Goal: Task Accomplishment & Management: Manage account settings

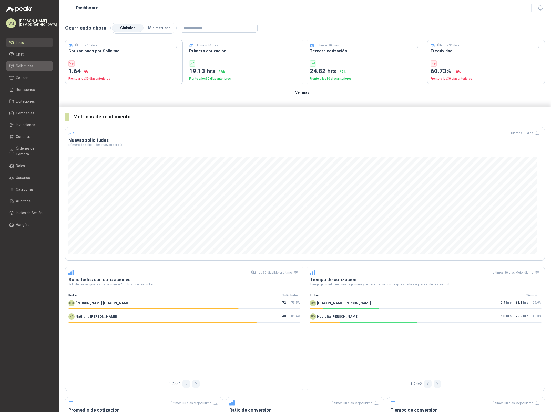
click at [27, 64] on span "Solicitudes" at bounding box center [25, 66] width 18 height 6
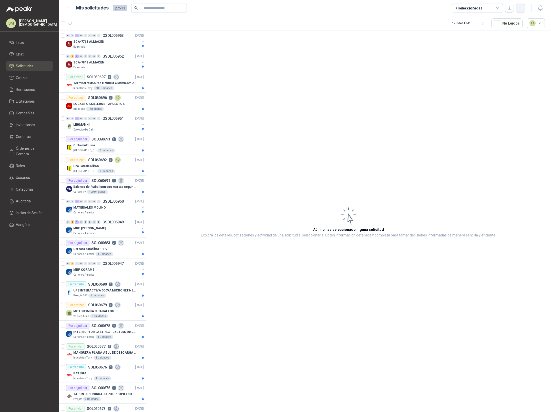
click at [521, 9] on icon "button" at bounding box center [520, 8] width 3 height 3
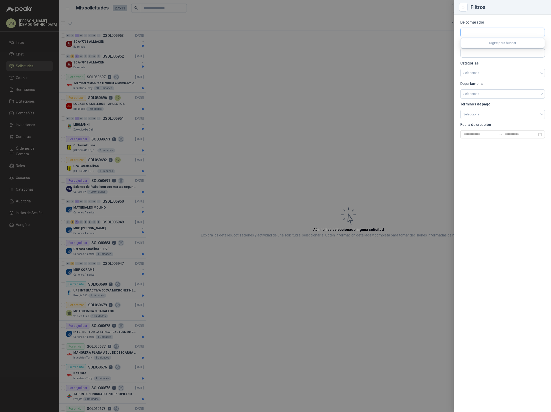
click at [482, 33] on input "text" at bounding box center [502, 32] width 84 height 9
type input "*********"
click at [483, 61] on p "[PERSON_NAME]" at bounding box center [484, 60] width 24 height 3
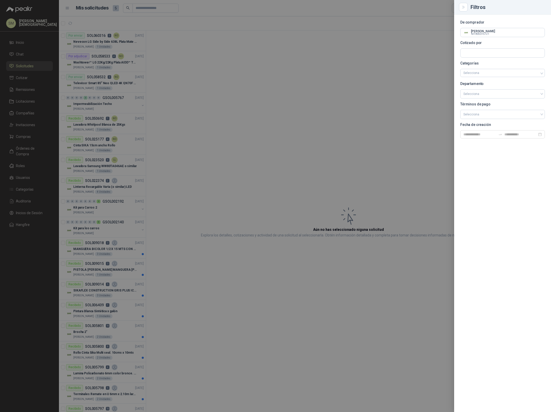
click at [362, 84] on div at bounding box center [275, 206] width 551 height 412
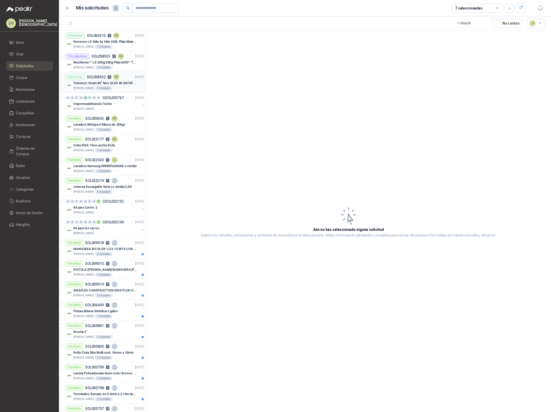
click at [106, 76] on div "Por enviar SOL058532 3 NO" at bounding box center [92, 77] width 53 height 6
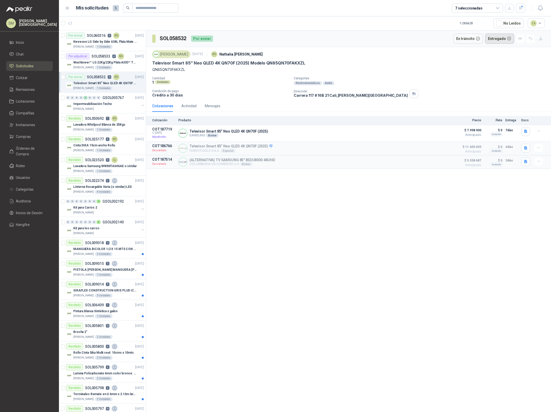
click at [505, 40] on button "Entregado" at bounding box center [499, 39] width 29 height 10
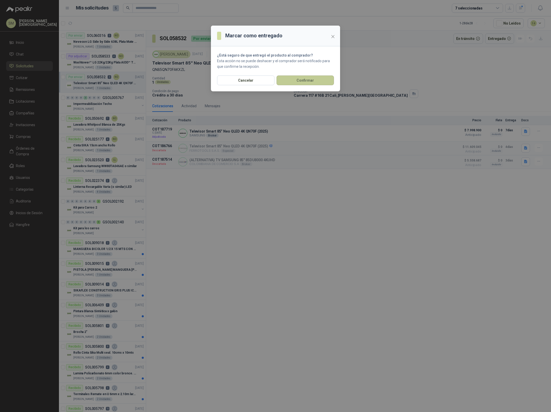
click at [318, 78] on button "Confirmar" at bounding box center [304, 81] width 57 height 10
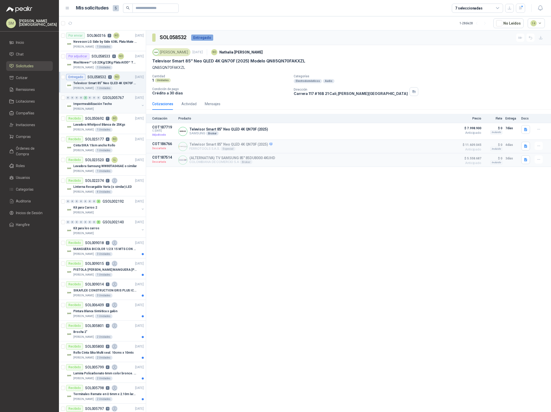
click at [122, 110] on div "[PERSON_NAME]" at bounding box center [106, 109] width 66 height 4
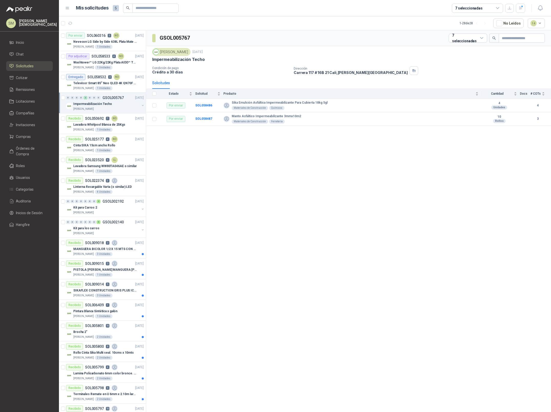
click at [118, 106] on div "Impermeabilización Techo" at bounding box center [106, 104] width 66 height 6
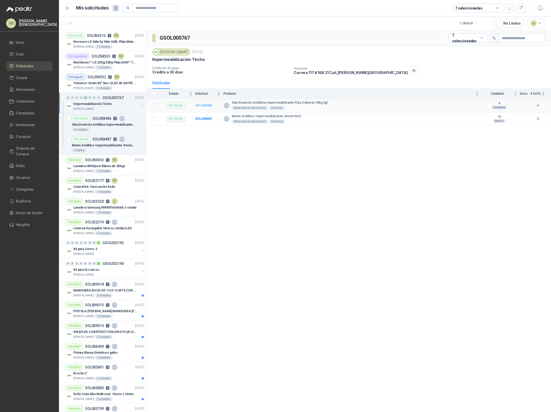
click at [204, 105] on b "SOL058486" at bounding box center [203, 106] width 17 height 4
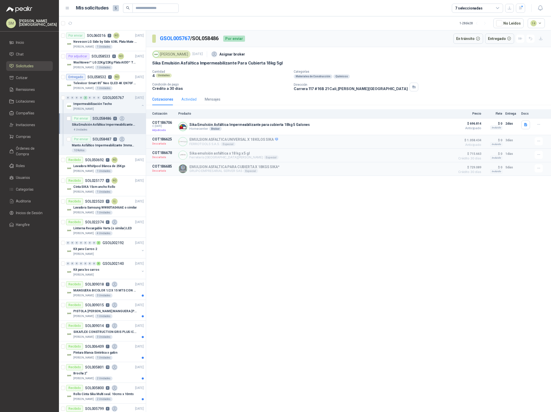
click at [188, 103] on div "Actividad" at bounding box center [188, 100] width 15 height 12
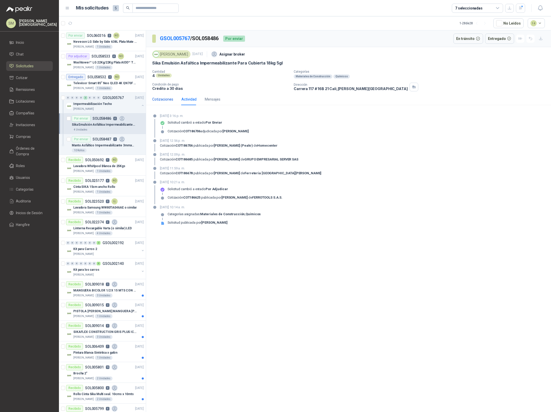
click at [162, 98] on div "Cotizaciones" at bounding box center [162, 100] width 21 height 6
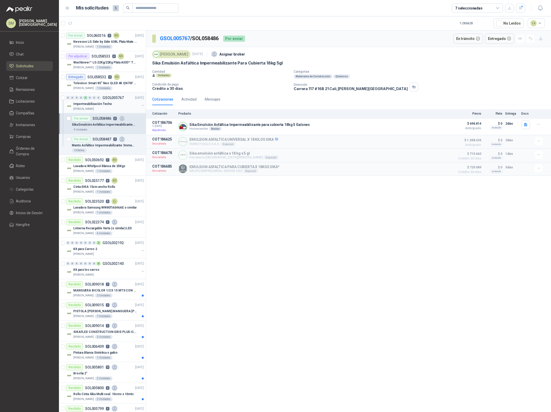
click at [102, 106] on p "Impermeabilización Techo" at bounding box center [92, 104] width 39 height 5
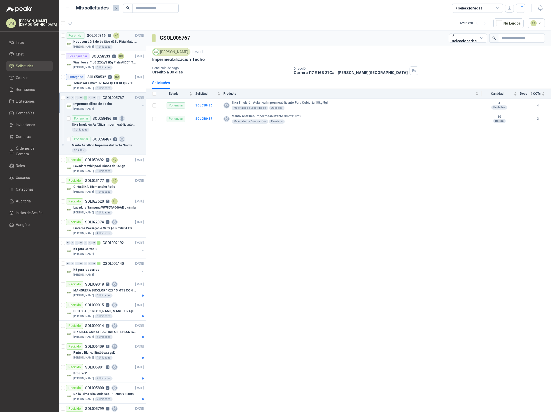
click at [117, 45] on div "Nevecon LG Side by Side 638L Plata Mate Disp. de agua/hielo MOD GS66SPY" at bounding box center [108, 42] width 70 height 6
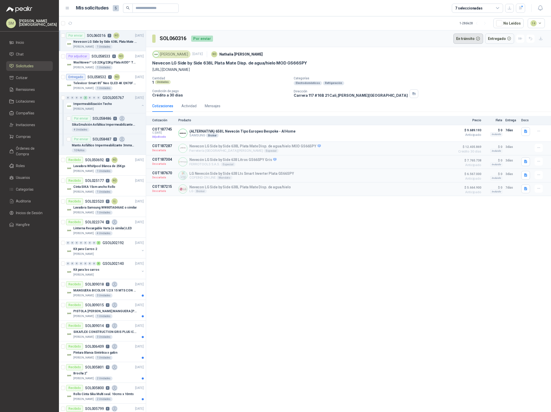
click at [468, 41] on button "En tránsito" at bounding box center [468, 39] width 30 height 10
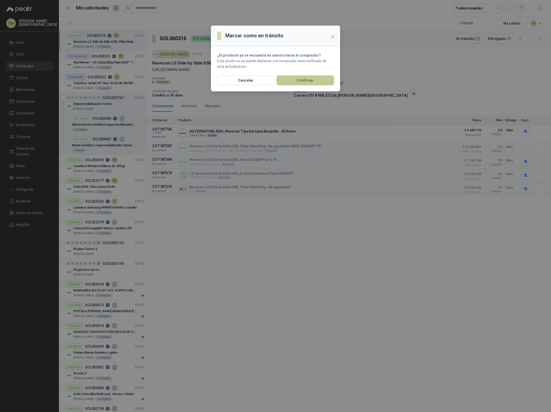
click at [311, 80] on button "Confirmar" at bounding box center [304, 81] width 57 height 10
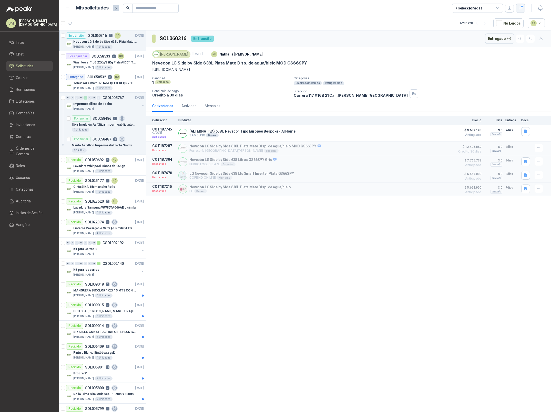
click at [519, 8] on icon "button" at bounding box center [520, 8] width 4 height 4
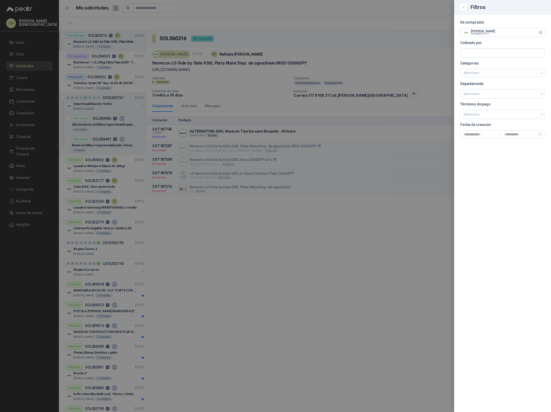
click at [540, 32] on icon "Limpiar" at bounding box center [540, 33] width 2 height 2
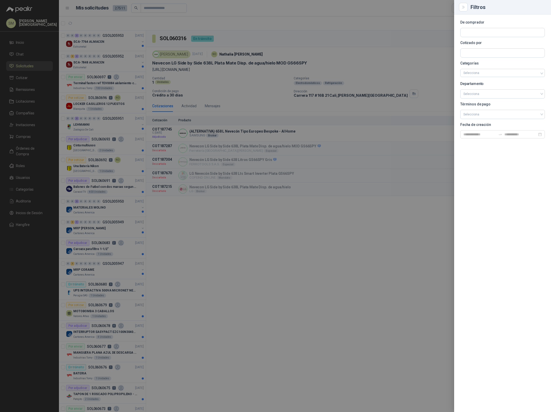
click at [289, 37] on div at bounding box center [275, 206] width 551 height 412
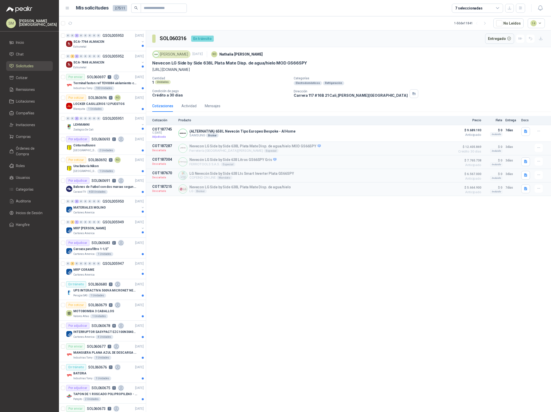
click at [35, 27] on div "SM [PERSON_NAME]" at bounding box center [29, 23] width 47 height 10
click at [88, 56] on button "Salir" at bounding box center [112, 54] width 96 height 13
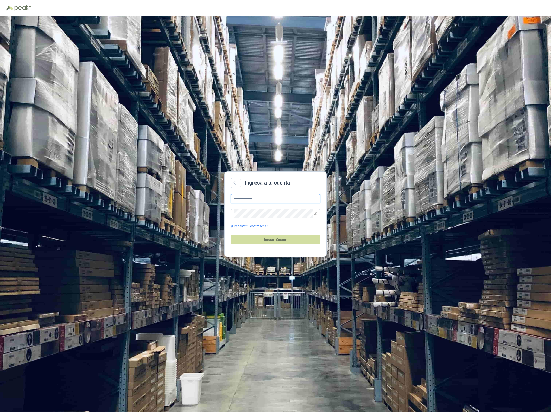
click at [268, 200] on input "**********" at bounding box center [276, 198] width 90 height 9
type input "**********"
click at [283, 241] on button "Iniciar Sesión" at bounding box center [276, 240] width 90 height 10
